Goal: Find specific page/section

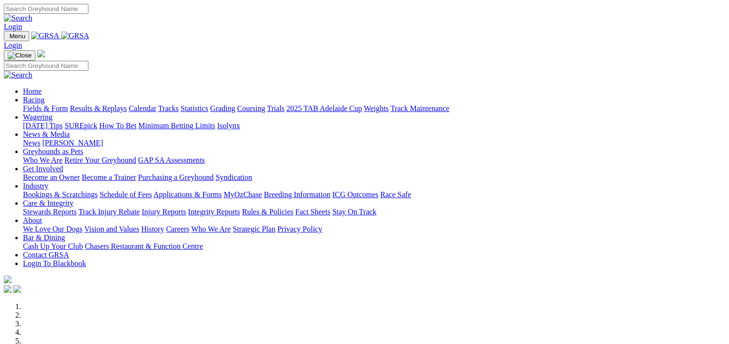
click at [47, 104] on link "Fields & Form" at bounding box center [45, 108] width 45 height 8
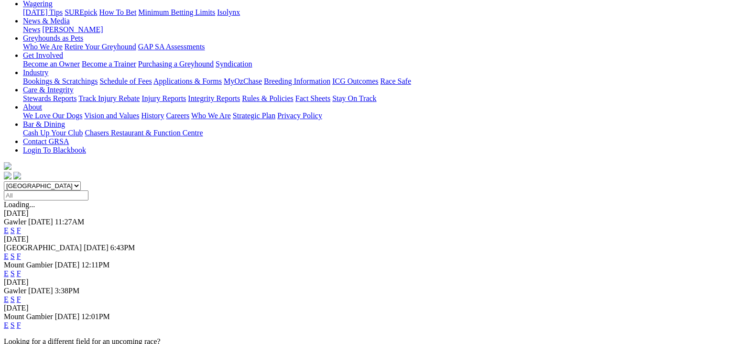
scroll to position [131, 0]
click at [21, 320] on link "F" at bounding box center [19, 324] width 4 height 8
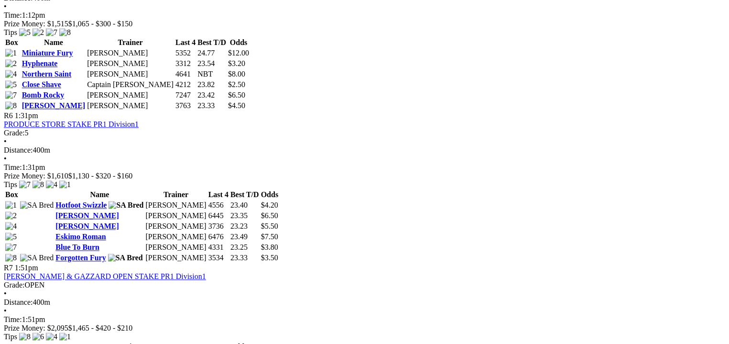
scroll to position [1123, 0]
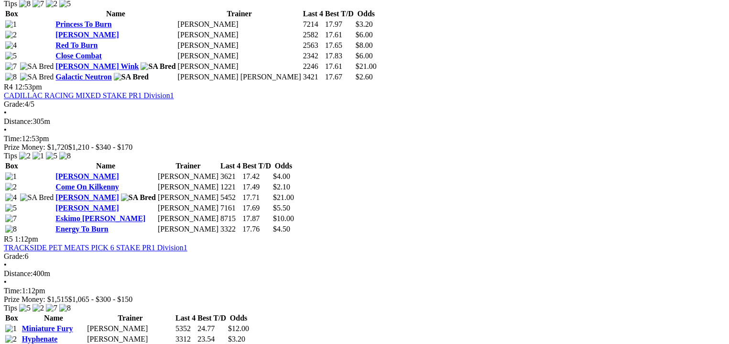
scroll to position [776, 0]
